Goal: Transaction & Acquisition: Purchase product/service

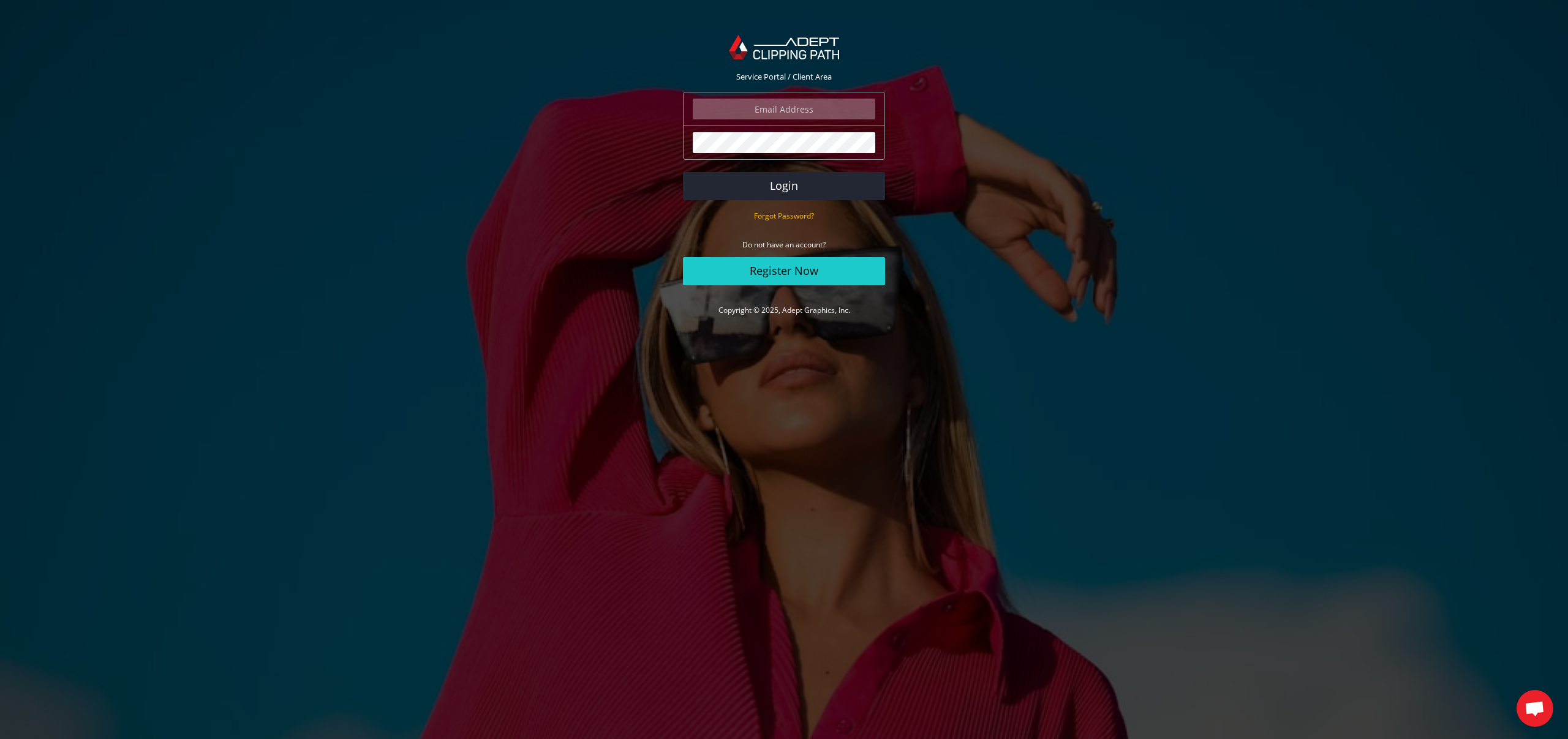
click at [749, 117] on input "email" at bounding box center [783, 109] width 182 height 21
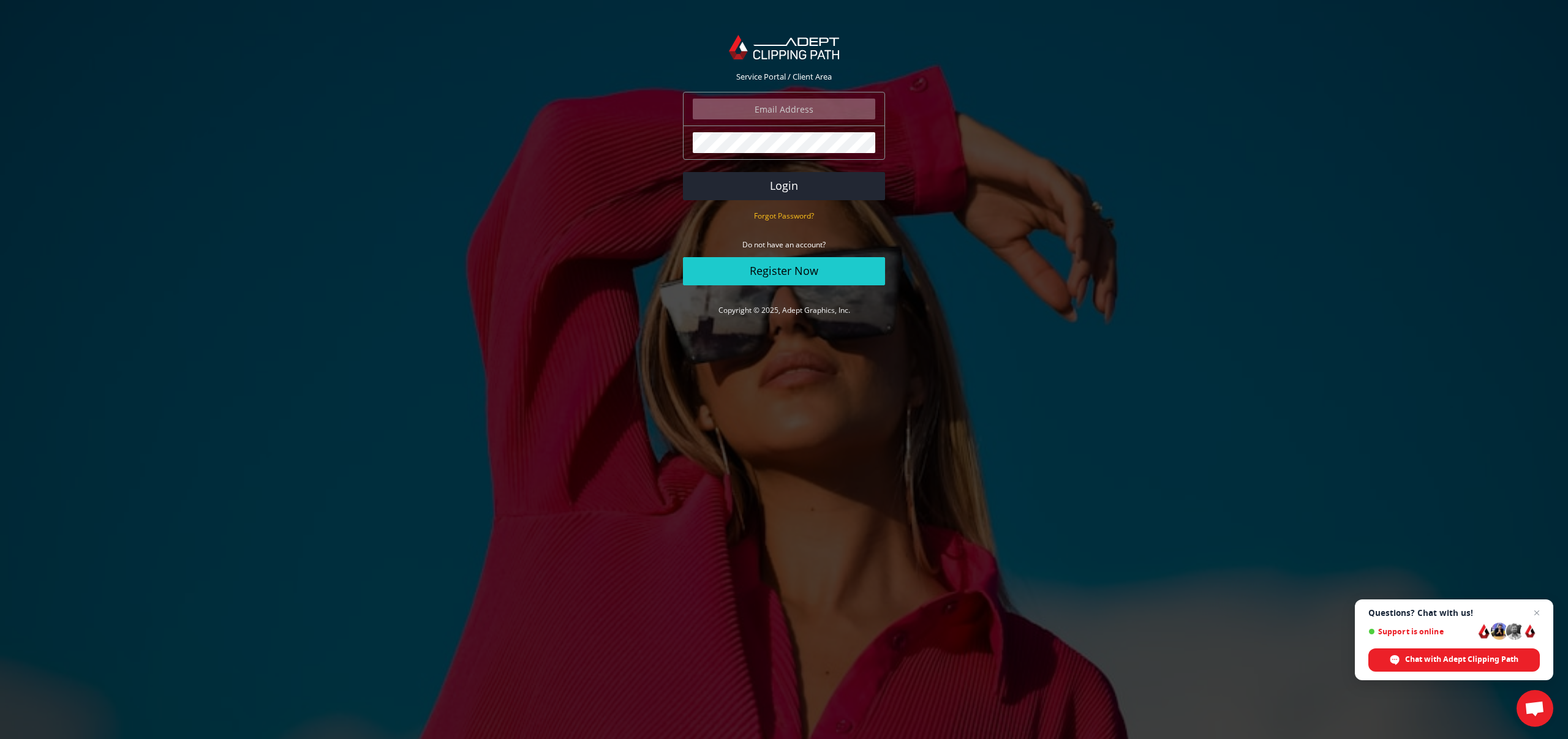
click at [0, 334] on com-1password-button at bounding box center [0, 334] width 0 height 0
type input "david@davidjoel.com"
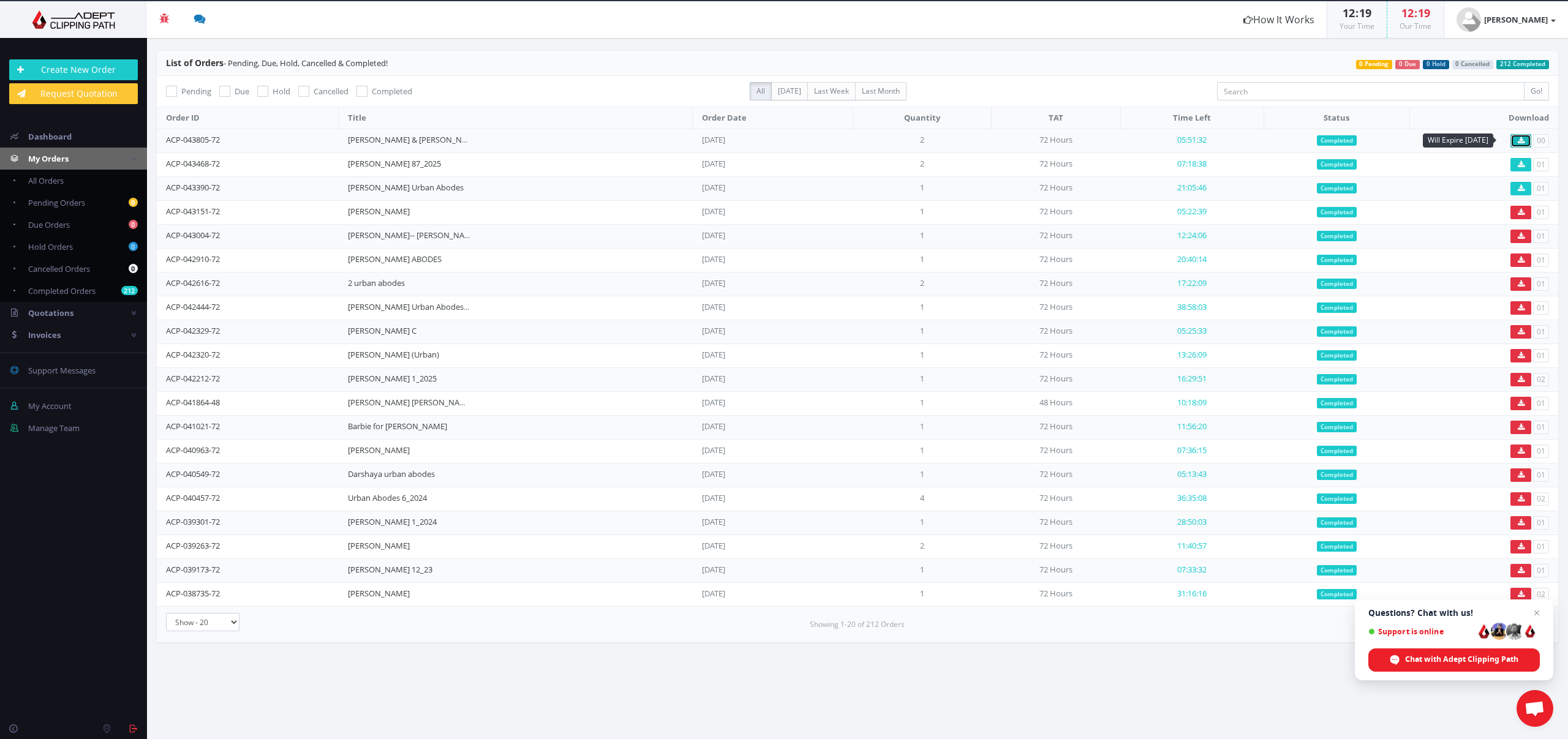
click at [1521, 142] on icon at bounding box center [1521, 141] width 7 height 8
click at [69, 332] on link "Invoices" at bounding box center [73, 335] width 147 height 22
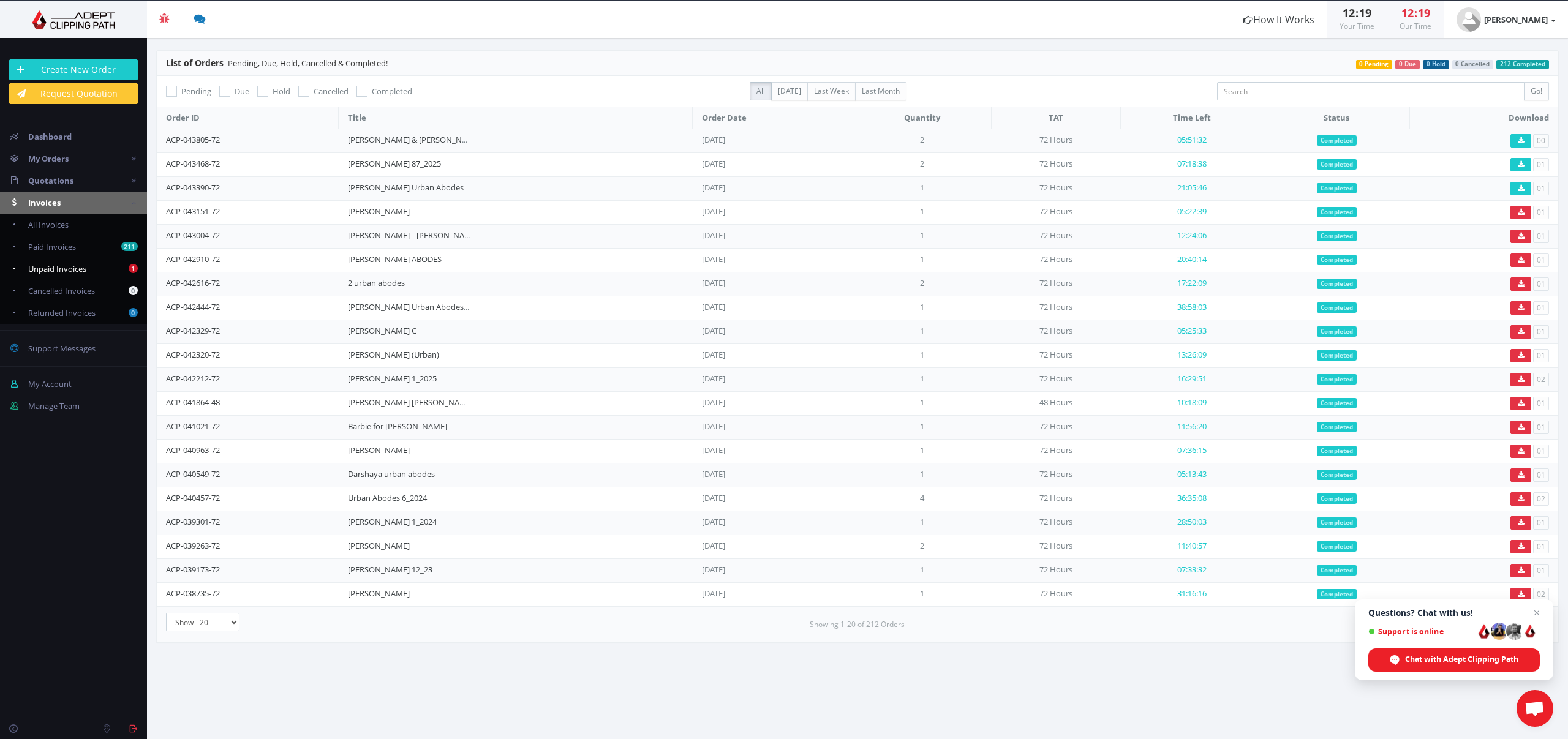
click at [84, 271] on span "Unpaid Invoices" at bounding box center [57, 268] width 58 height 11
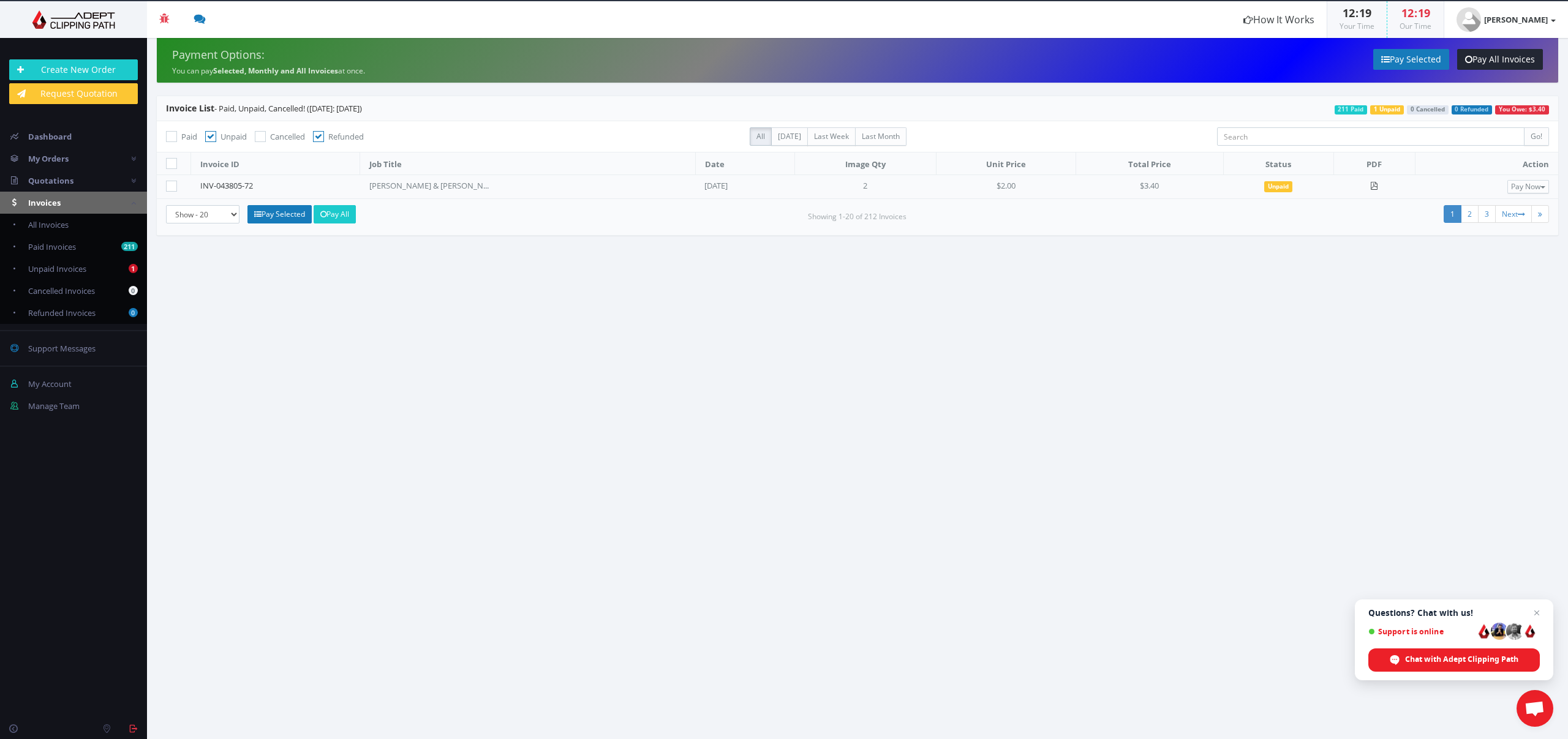
click at [173, 184] on icon at bounding box center [171, 186] width 11 height 11
click at [173, 184] on input"] "checkbox" at bounding box center [173, 186] width 8 height 8
checkbox input"] "true"
click at [279, 210] on link "Pay Selected" at bounding box center [280, 214] width 64 height 18
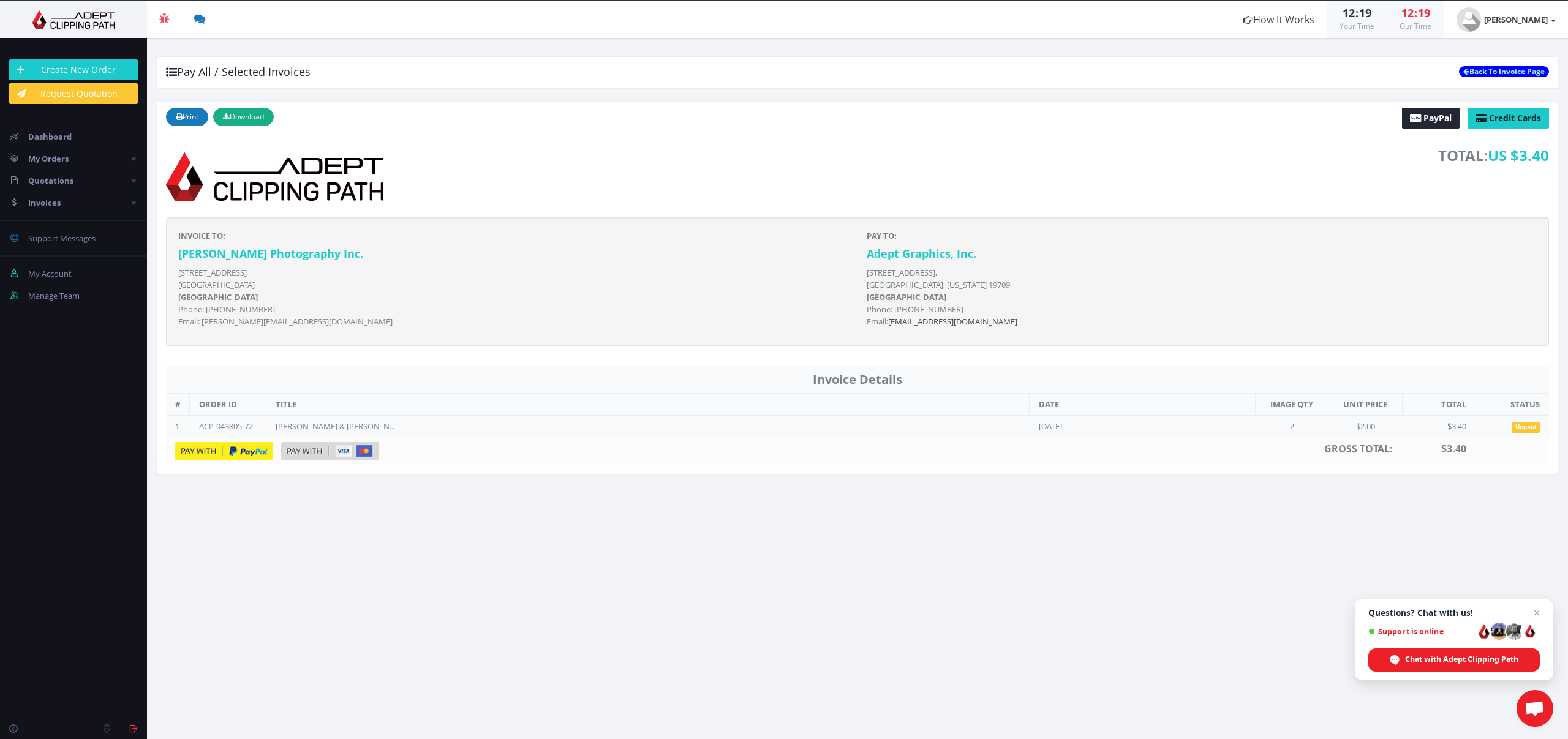
click at [328, 452] on img at bounding box center [331, 451] width 98 height 17
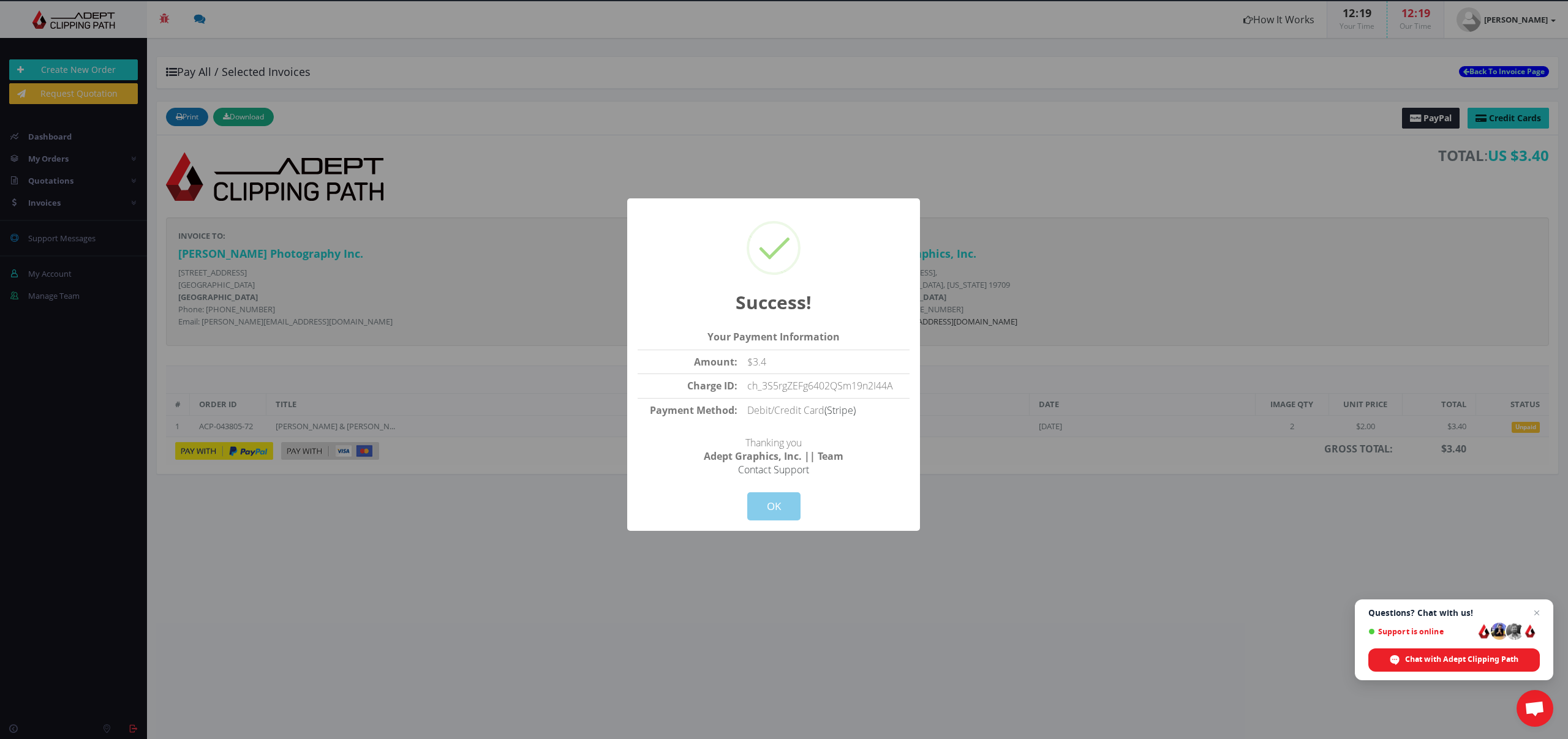
click at [781, 496] on button "OK" at bounding box center [775, 506] width 54 height 28
